Goal: Information Seeking & Learning: Learn about a topic

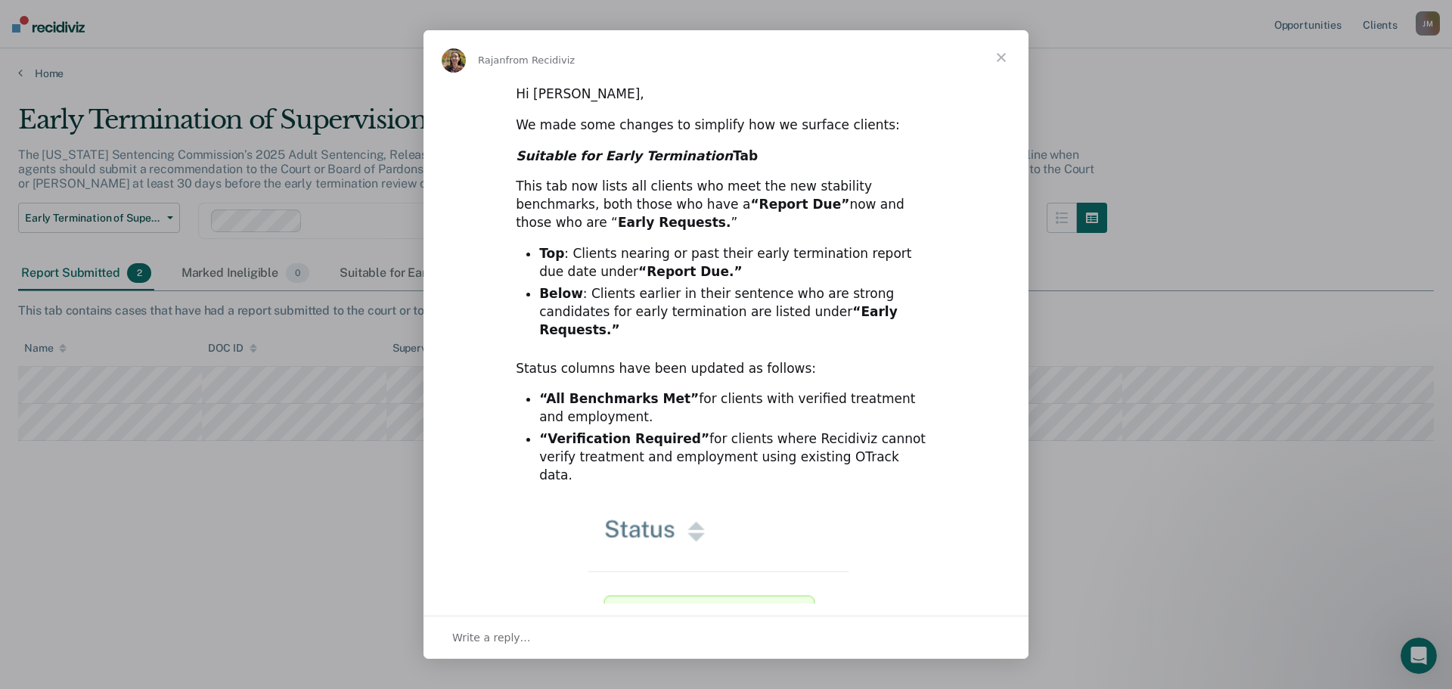
click at [999, 59] on span "Close" at bounding box center [1001, 57] width 54 height 54
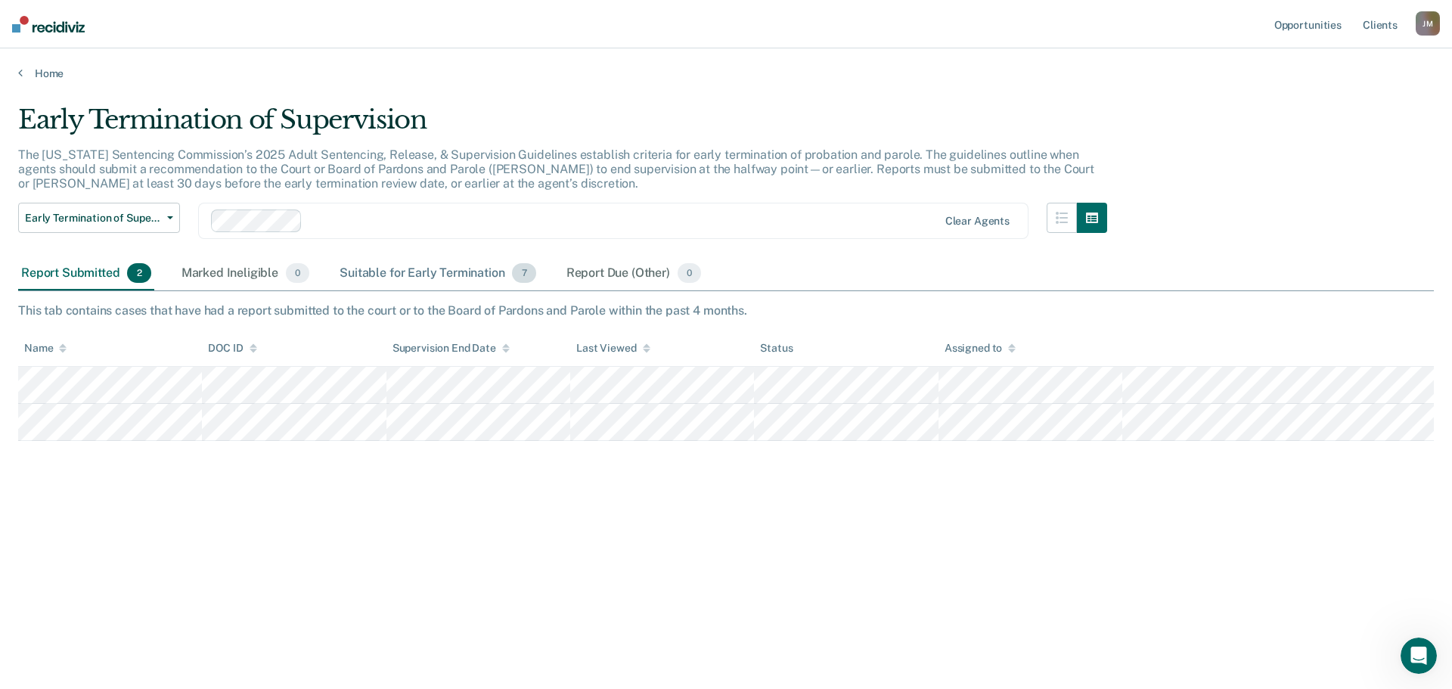
click at [464, 274] on div "Suitable for Early Termination 7" at bounding box center [438, 273] width 202 height 33
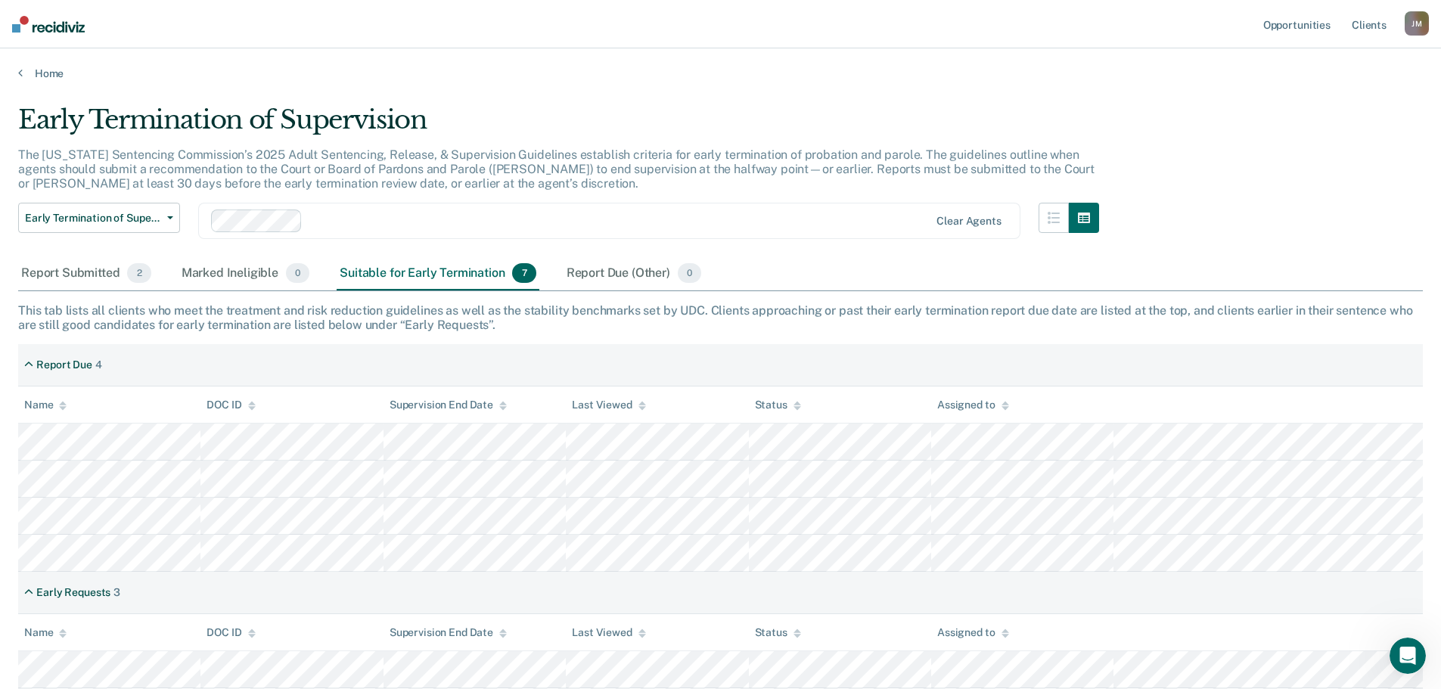
scroll to position [73, 0]
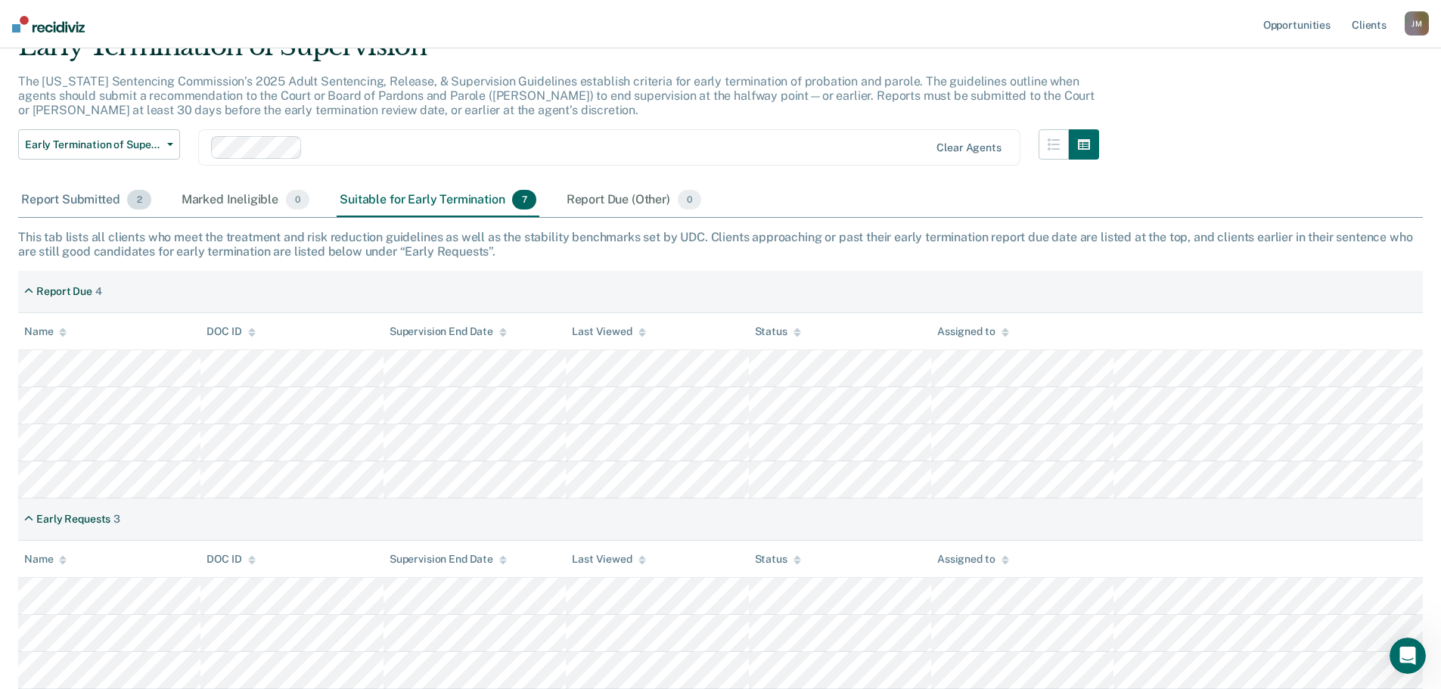
click at [34, 205] on div "Report Submitted 2" at bounding box center [86, 200] width 136 height 33
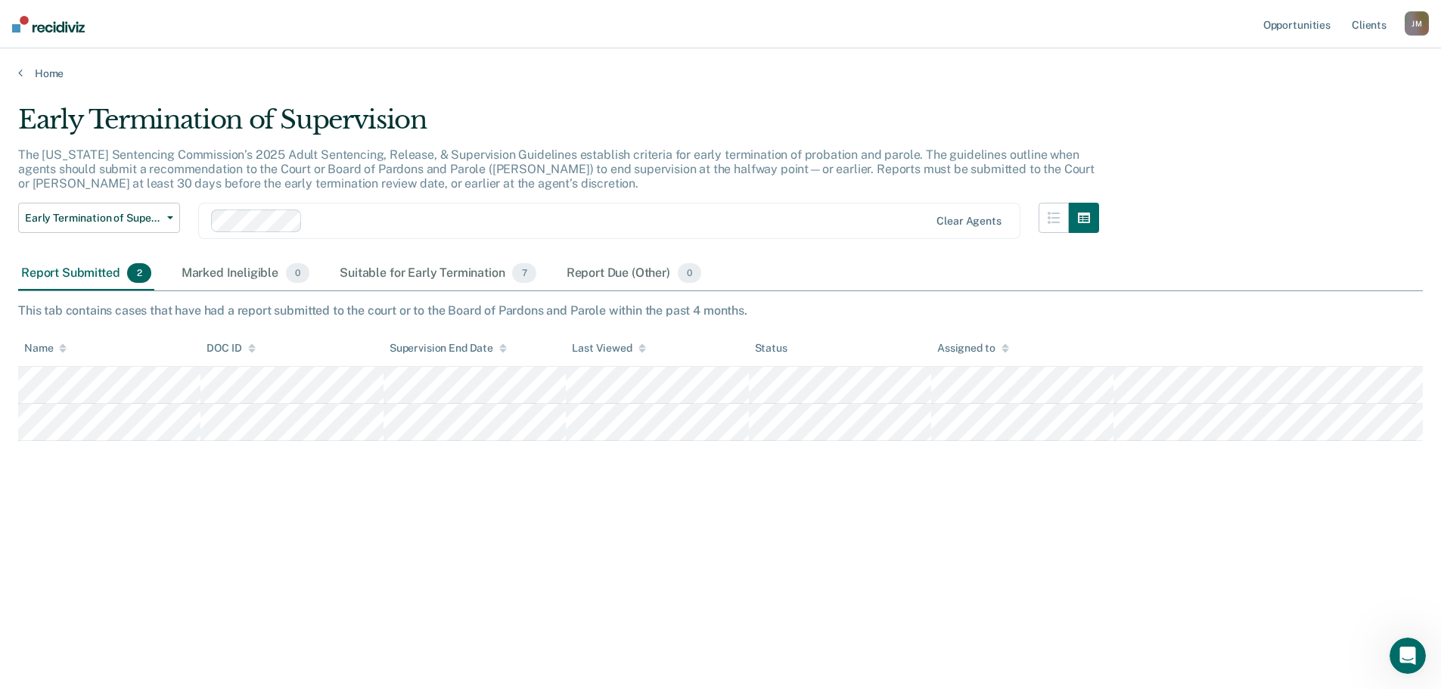
scroll to position [0, 0]
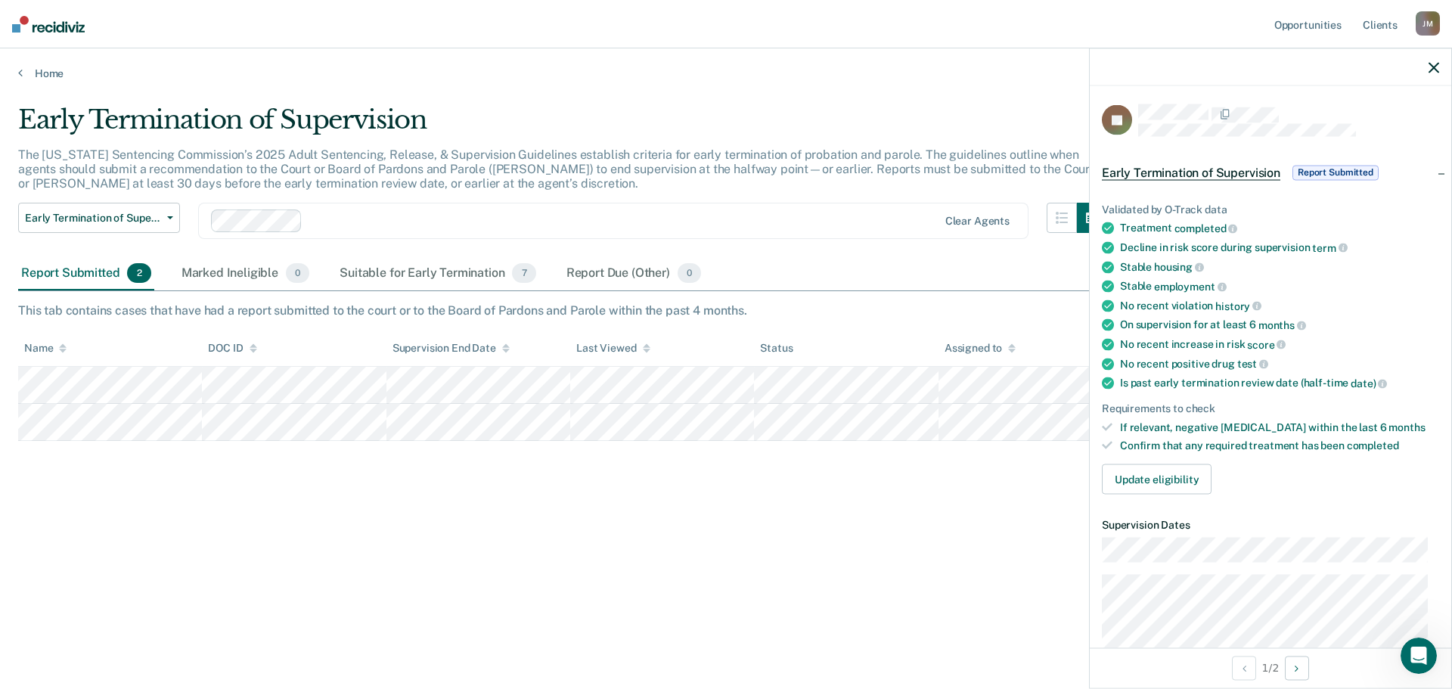
click at [964, 557] on div "Early Termination of Supervision The [US_STATE] Sentencing Commission’s 2025 Ad…" at bounding box center [726, 339] width 1416 height 471
click at [1421, 71] on div at bounding box center [1271, 67] width 362 height 38
click at [1430, 70] on icon "button" at bounding box center [1434, 67] width 11 height 11
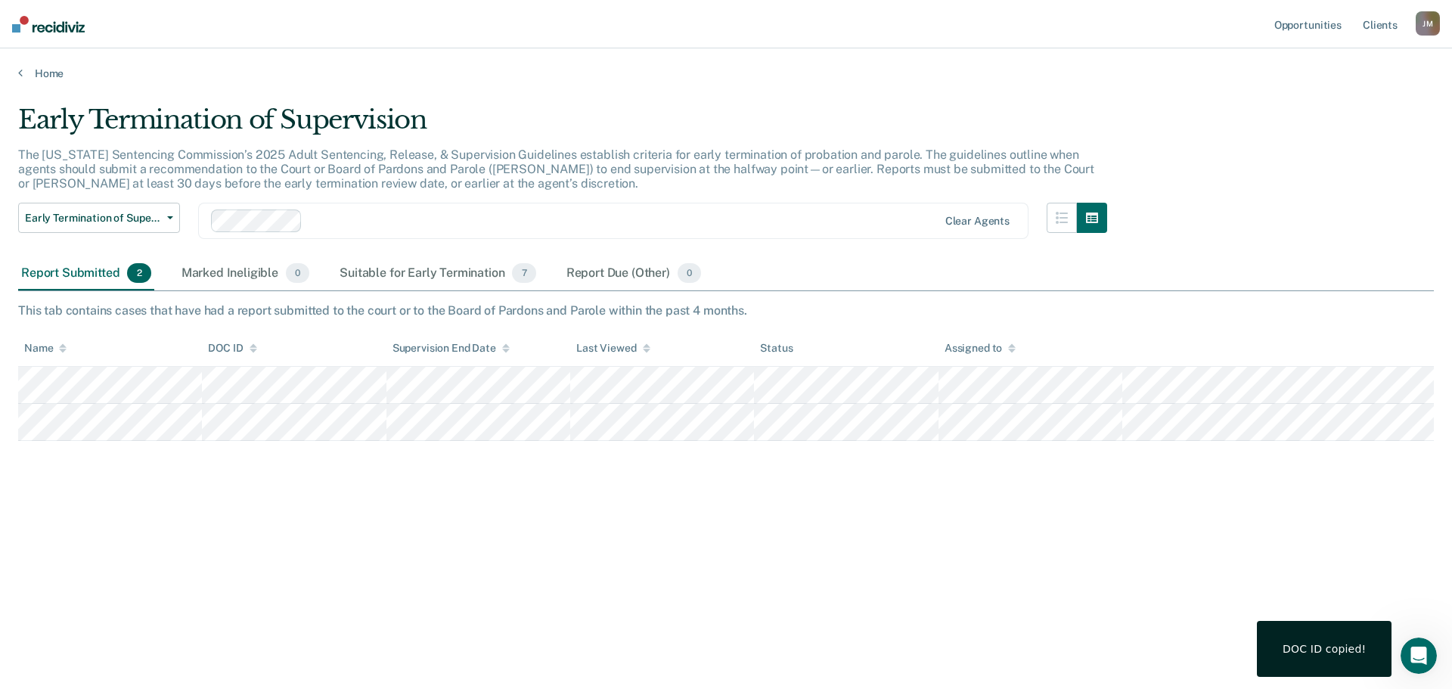
click at [895, 578] on div "Early Termination of Supervision The [US_STATE] Sentencing Commission’s 2025 Ad…" at bounding box center [726, 364] width 1416 height 520
click at [456, 275] on div "Suitable for Early Termination 7" at bounding box center [438, 273] width 202 height 33
